Goal: Information Seeking & Learning: Find specific fact

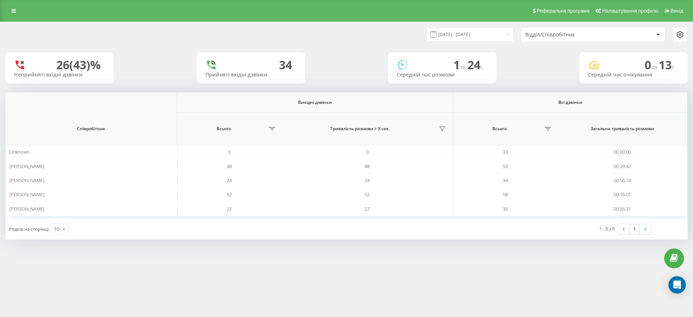
click at [562, 35] on div "Відділ/Співробітник" at bounding box center [568, 35] width 86 height 6
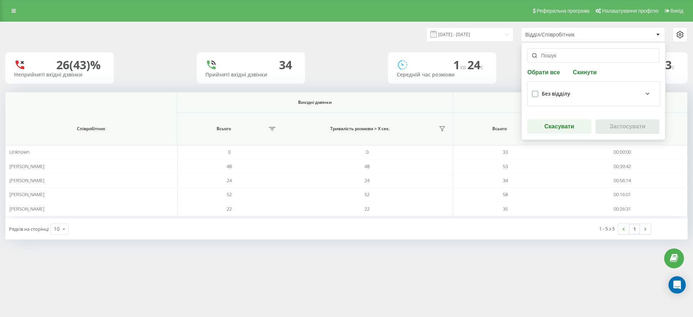
click at [534, 91] on label at bounding box center [535, 91] width 6 height 0
checkbox input "true"
click at [634, 127] on button "Застосувати" at bounding box center [628, 126] width 64 height 14
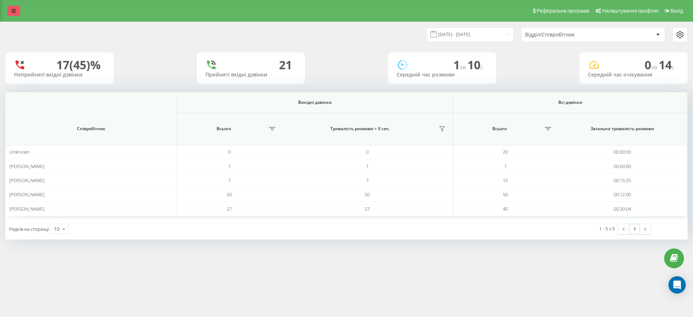
click at [11, 13] on link at bounding box center [13, 11] width 13 height 10
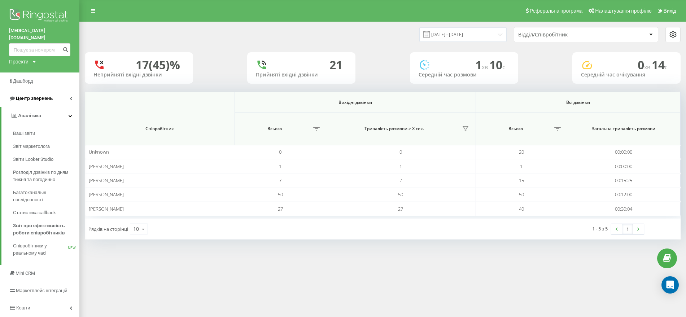
click at [31, 96] on span "Центр звернень" at bounding box center [34, 98] width 37 height 5
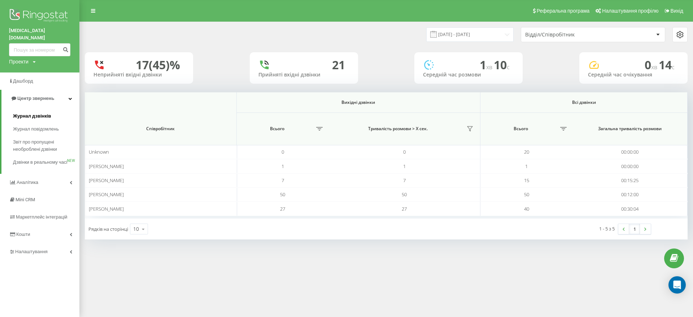
click at [34, 113] on span "Журнал дзвінків" at bounding box center [32, 116] width 38 height 7
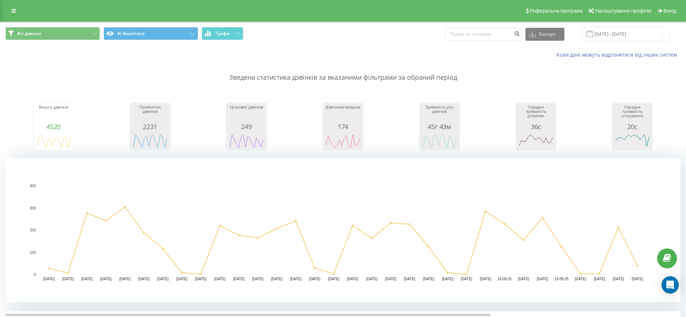
scroll to position [135, 0]
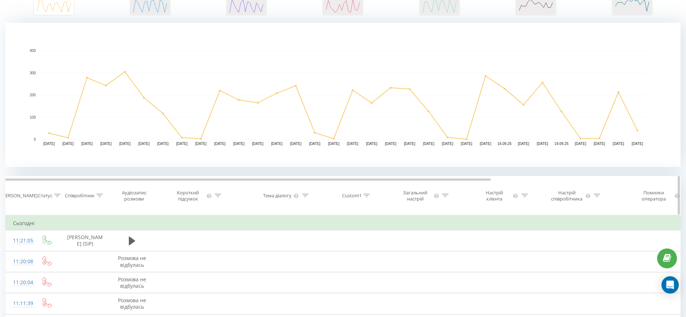
click at [100, 198] on div at bounding box center [99, 196] width 6 height 6
click at [79, 256] on input "text" at bounding box center [85, 254] width 64 height 13
type input "перцева"
click at [99, 263] on span "OK" at bounding box center [100, 267] width 20 height 11
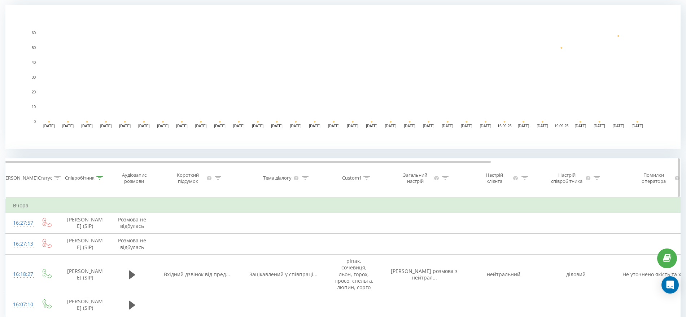
scroll to position [102, 0]
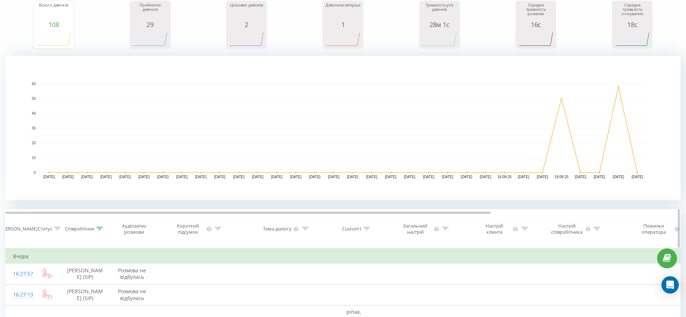
click at [99, 233] on th "Співробітник" at bounding box center [85, 229] width 51 height 39
click at [99, 232] on div at bounding box center [99, 229] width 6 height 6
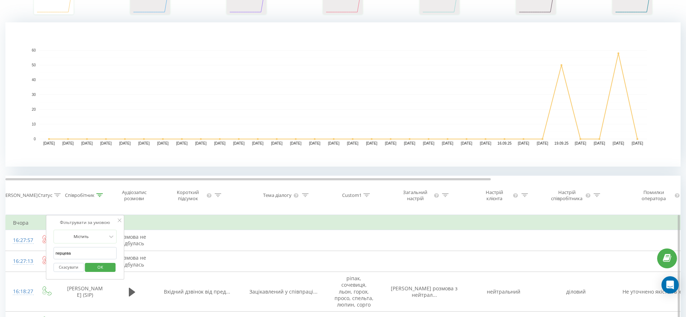
scroll to position [147, 0]
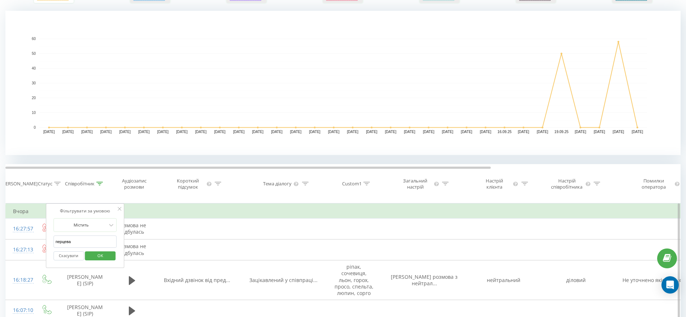
click at [78, 241] on input "перцева" at bounding box center [85, 242] width 64 height 13
type input "[PERSON_NAME]"
click at [108, 253] on span "OK" at bounding box center [100, 255] width 20 height 11
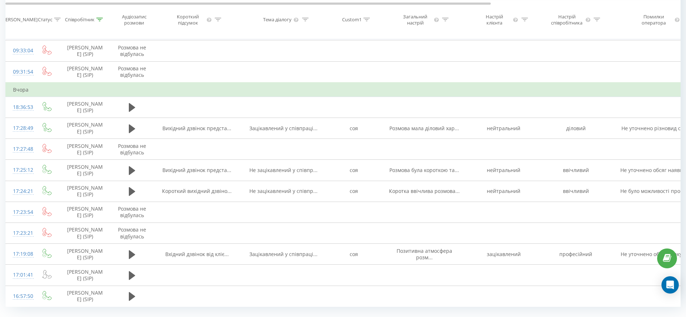
scroll to position [615, 0]
